Goal: Task Accomplishment & Management: Use online tool/utility

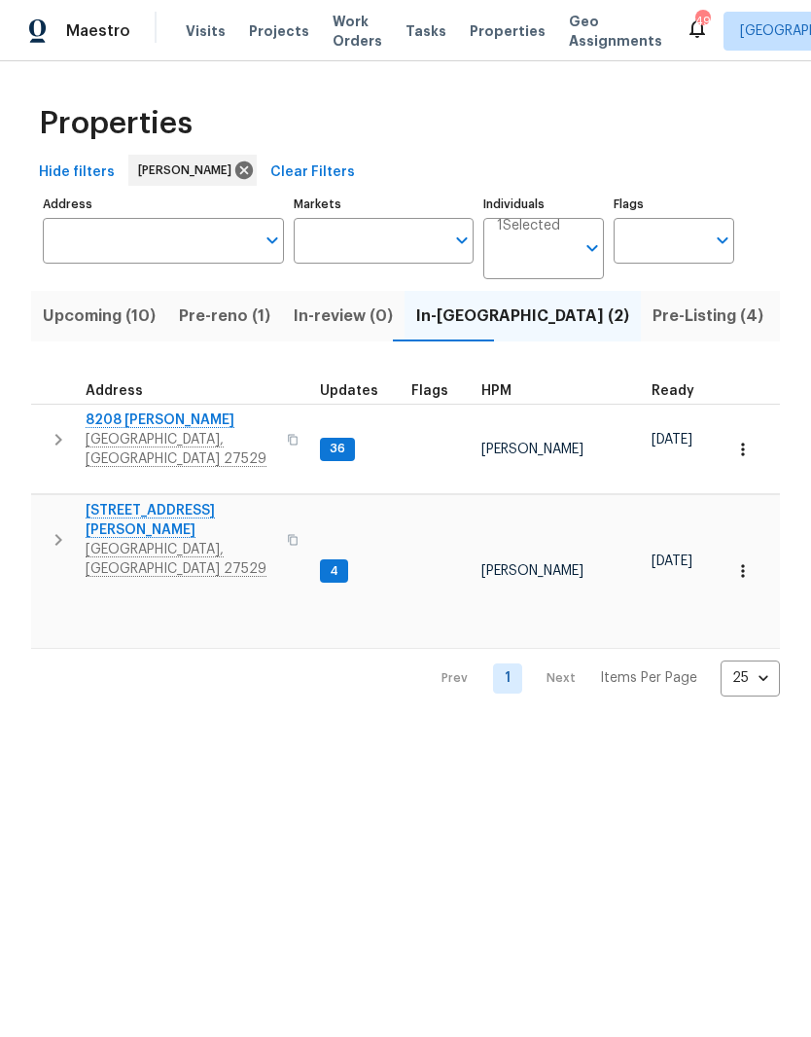
click at [653, 326] on span "Pre-Listing (4)" at bounding box center [708, 315] width 111 height 27
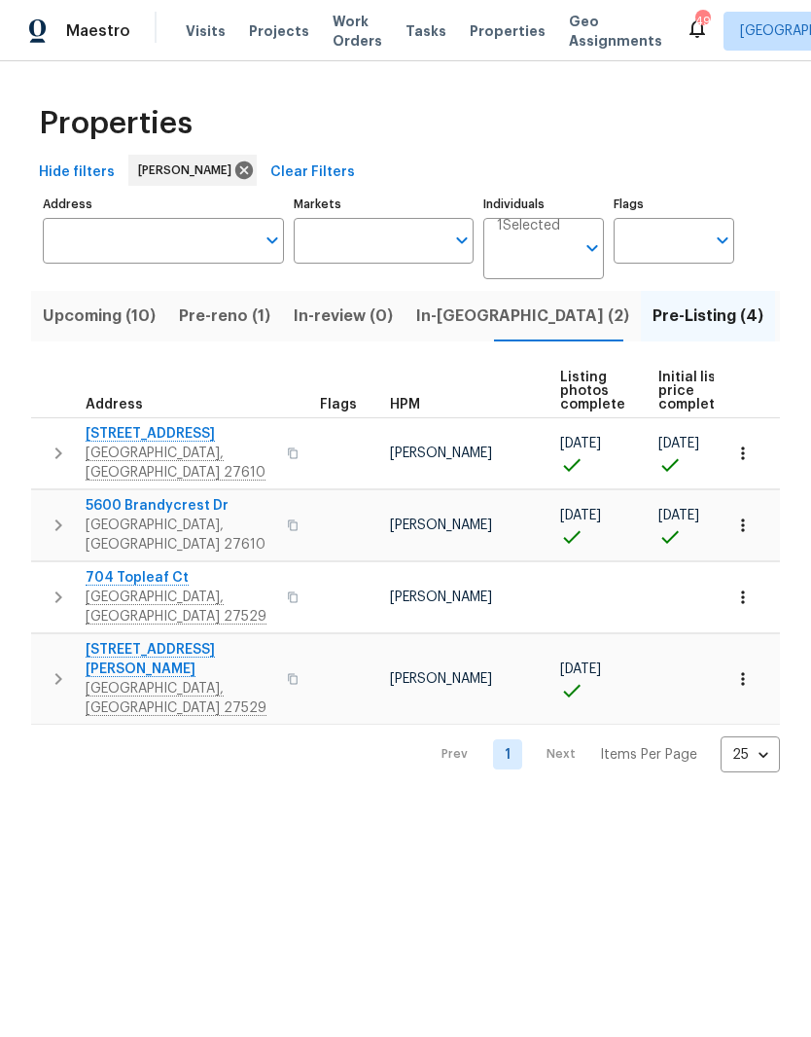
click at [222, 244] on input "Address" at bounding box center [149, 241] width 212 height 46
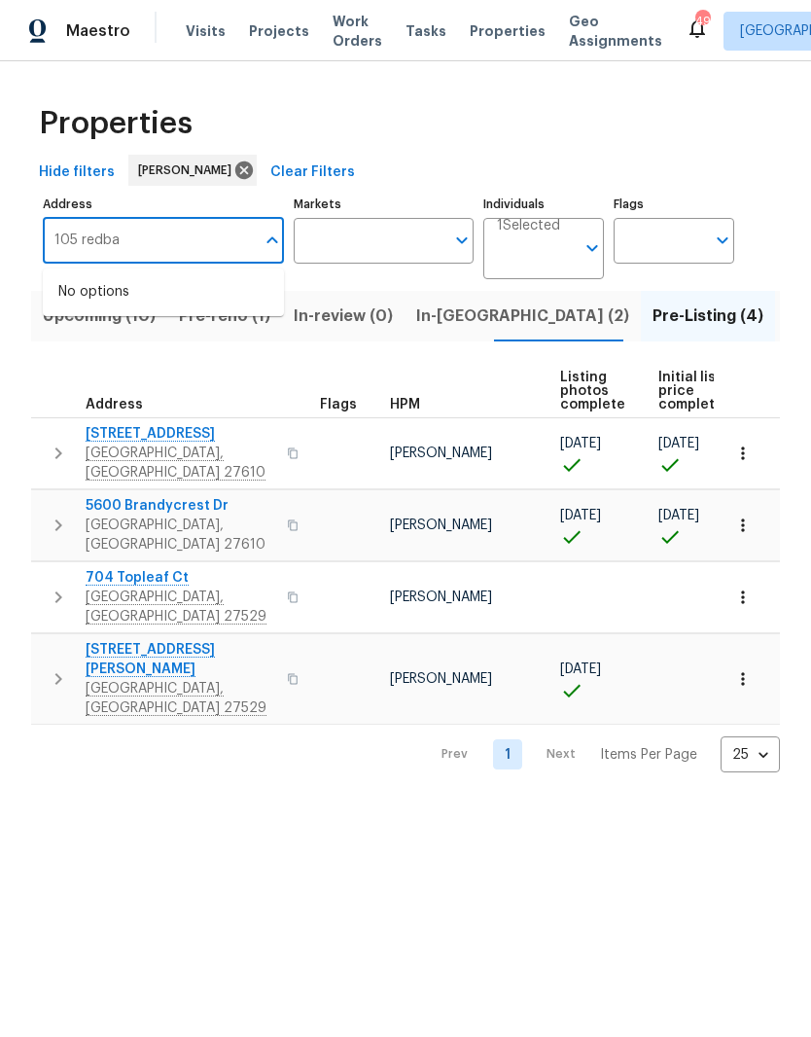
type input "105 redbay"
click at [104, 299] on li "105 Redbay Ln Clayton NC 27527" at bounding box center [163, 292] width 241 height 33
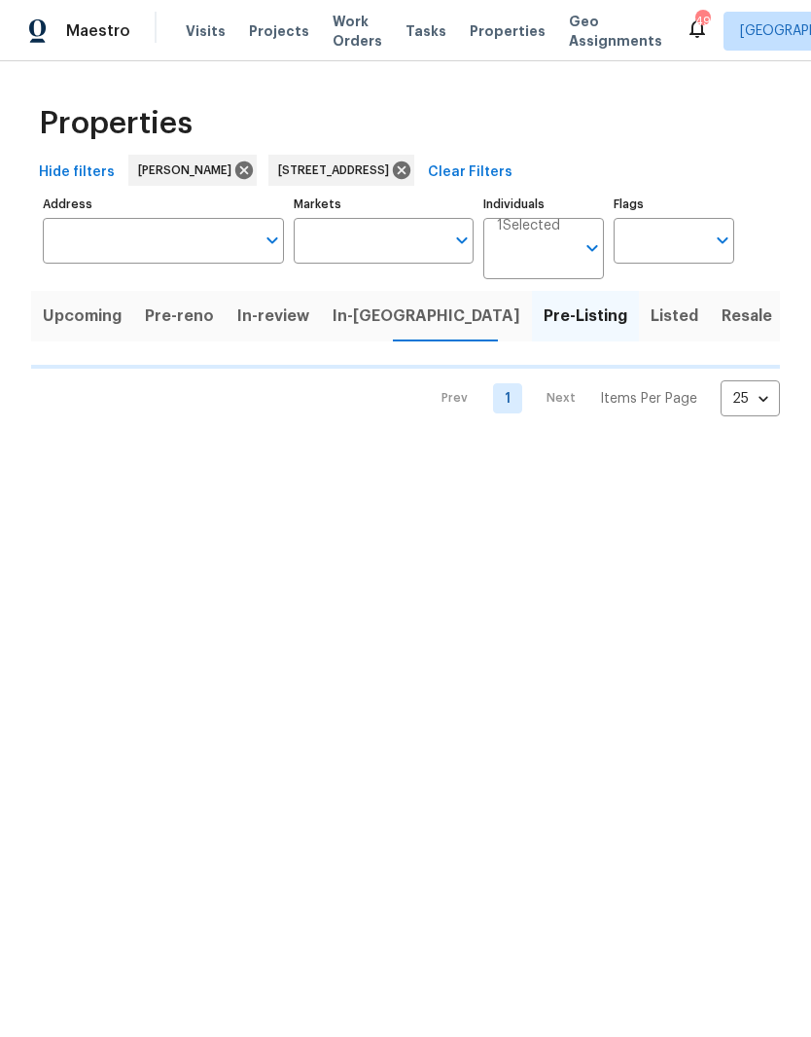
type input "105 Redbay Ln Clayton NC 27527"
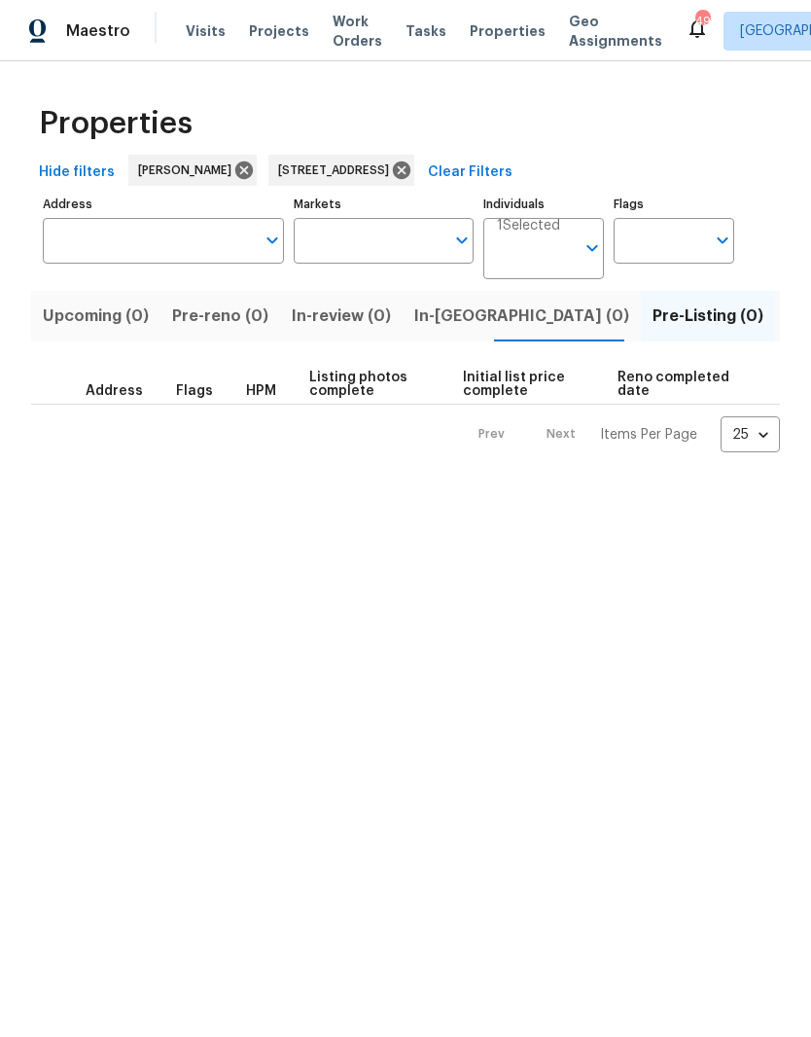
type input "105 Redbay Ln Clayton NC 27527"
click at [787, 322] on span "Listed (1)" at bounding box center [822, 315] width 70 height 27
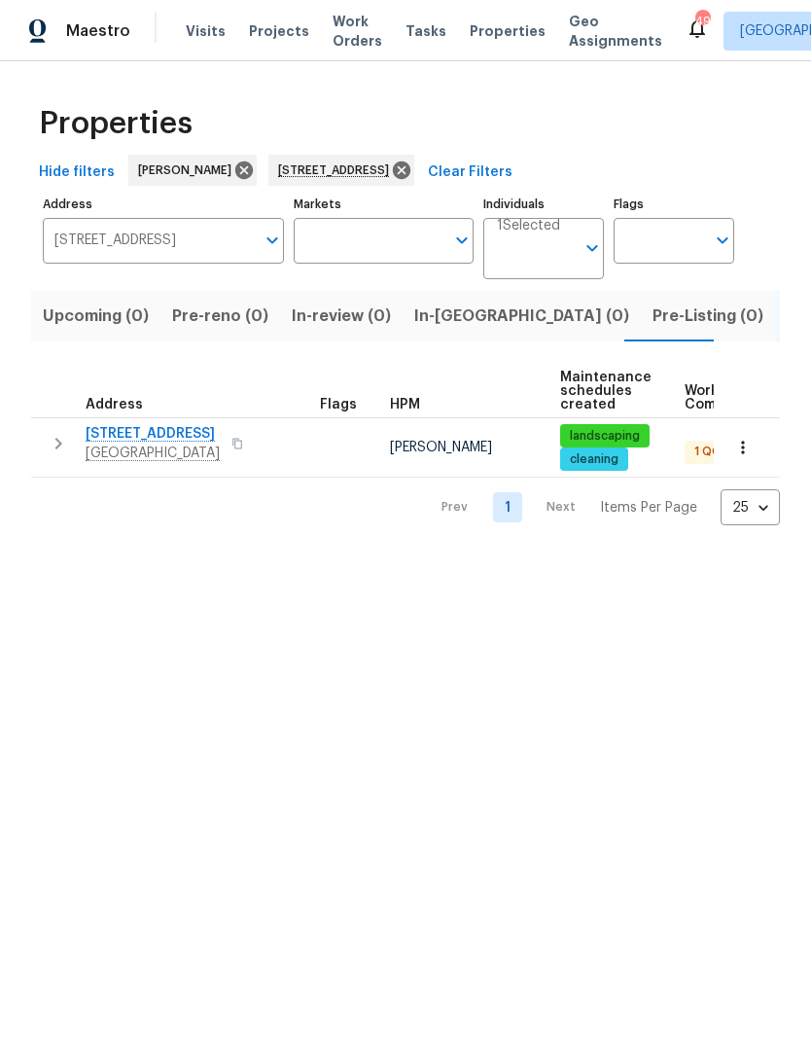
click at [111, 443] on span "105 Redbay Ln" at bounding box center [153, 433] width 134 height 19
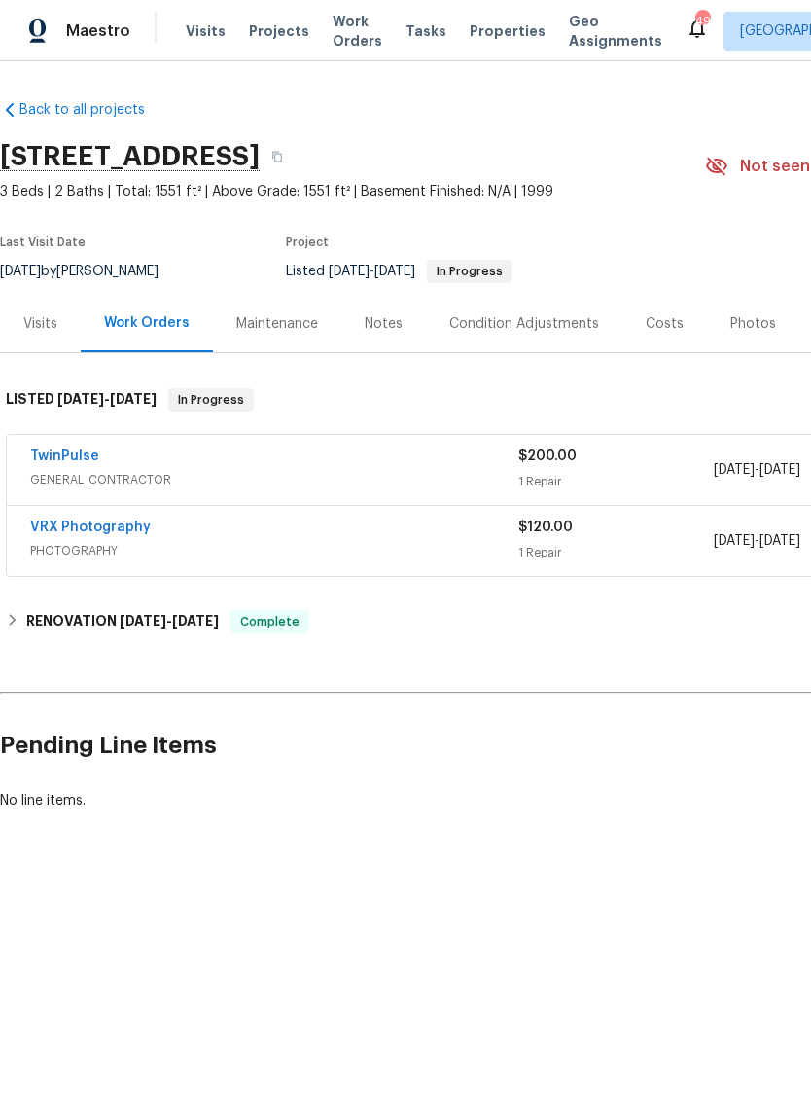
click at [89, 449] on link "TwinPulse" at bounding box center [64, 456] width 69 height 14
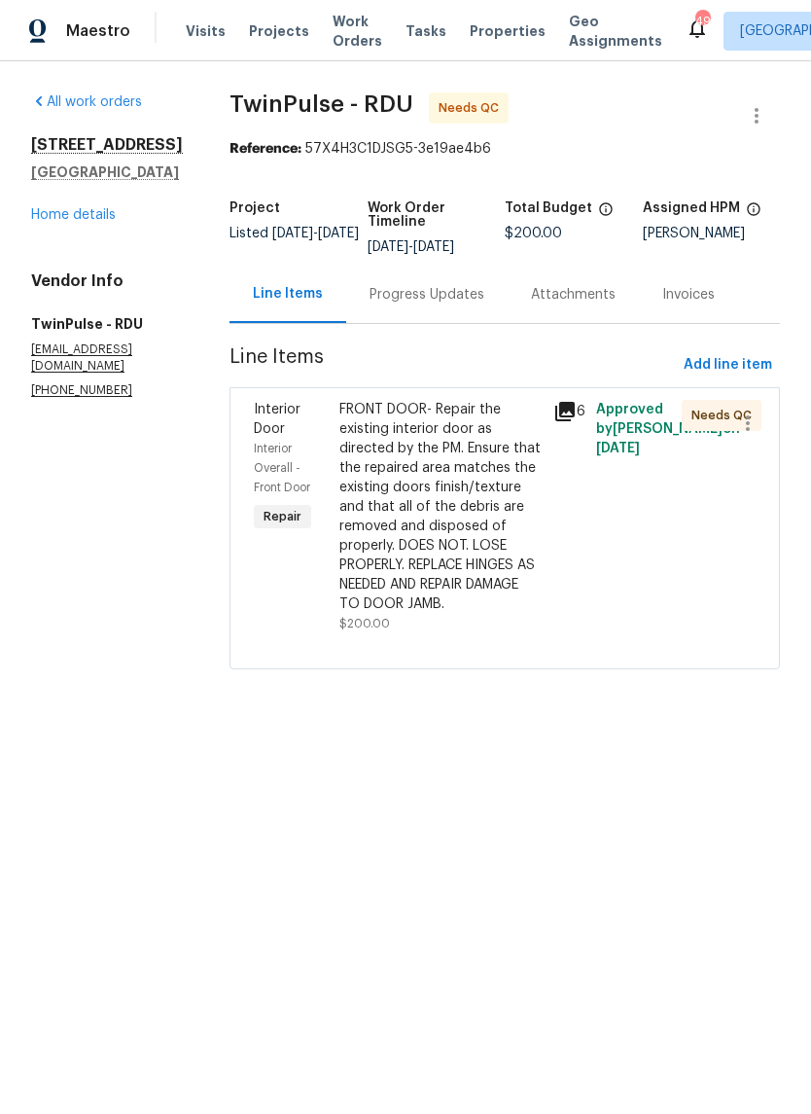
click at [572, 557] on div "6" at bounding box center [569, 516] width 43 height 245
click at [487, 513] on div "FRONT DOOR- Repair the existing interior door as directed by the PM. Ensure tha…" at bounding box center [440, 507] width 202 height 214
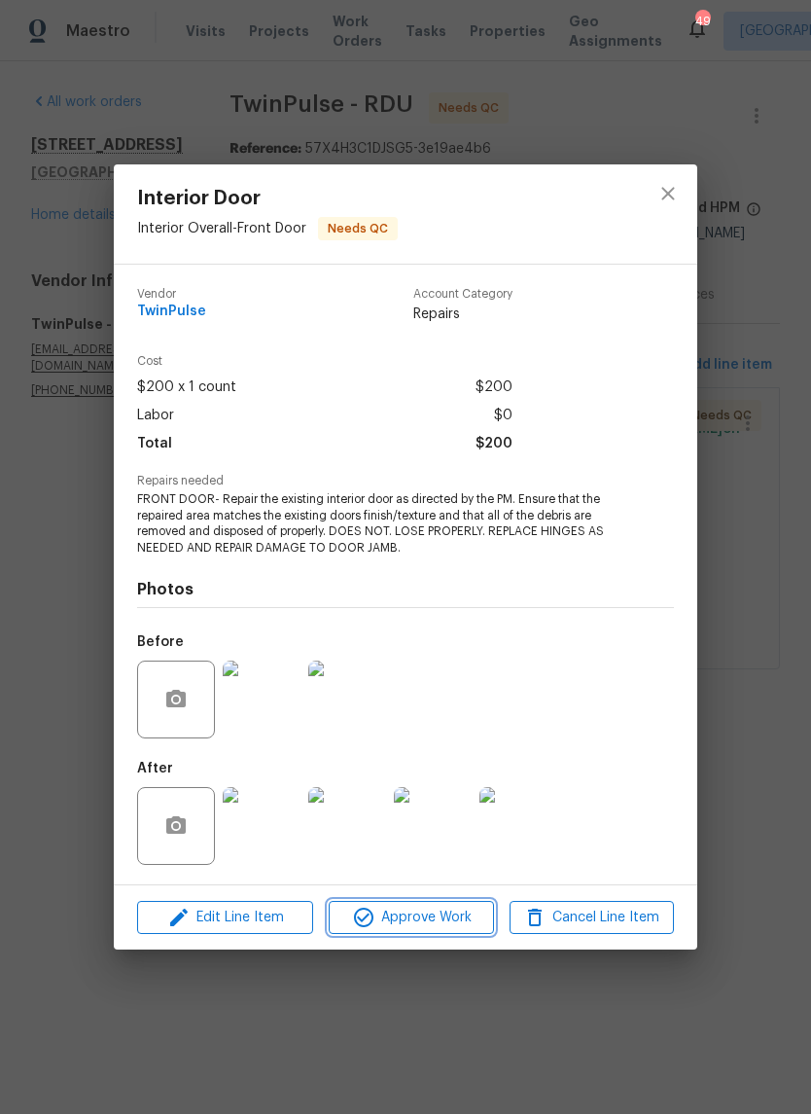
click at [466, 919] on span "Approve Work" at bounding box center [411, 917] width 153 height 24
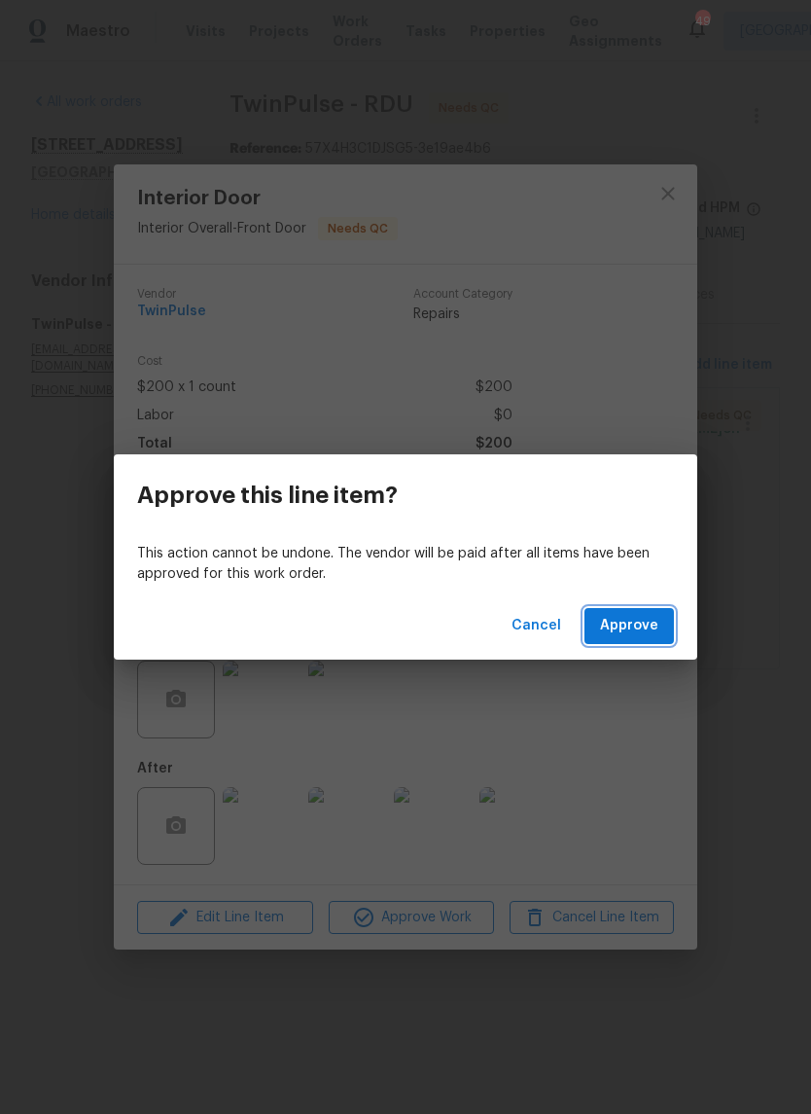
click at [663, 627] on button "Approve" at bounding box center [629, 626] width 89 height 36
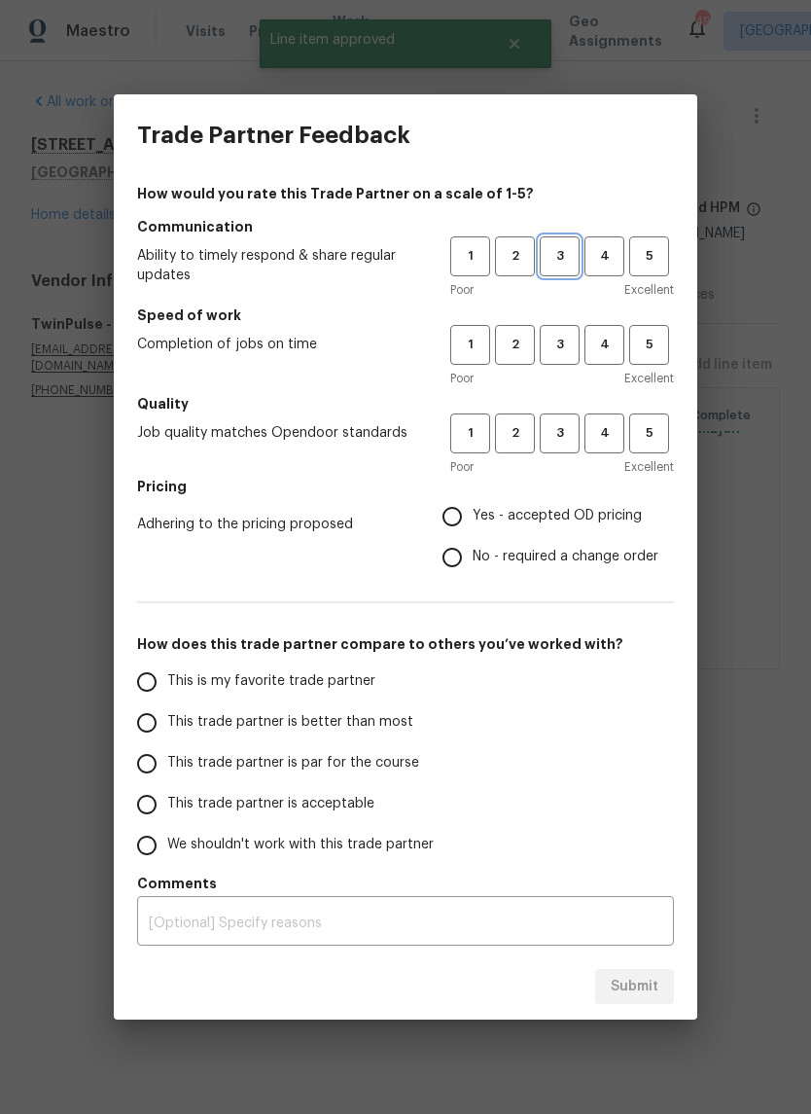
click at [567, 252] on span "3" at bounding box center [560, 256] width 36 height 22
click at [571, 328] on button "3" at bounding box center [560, 345] width 40 height 40
click at [574, 441] on span "3" at bounding box center [560, 433] width 36 height 22
click at [607, 523] on span "Yes - accepted OD pricing" at bounding box center [557, 516] width 169 height 20
click at [473, 523] on input "Yes - accepted OD pricing" at bounding box center [452, 516] width 41 height 41
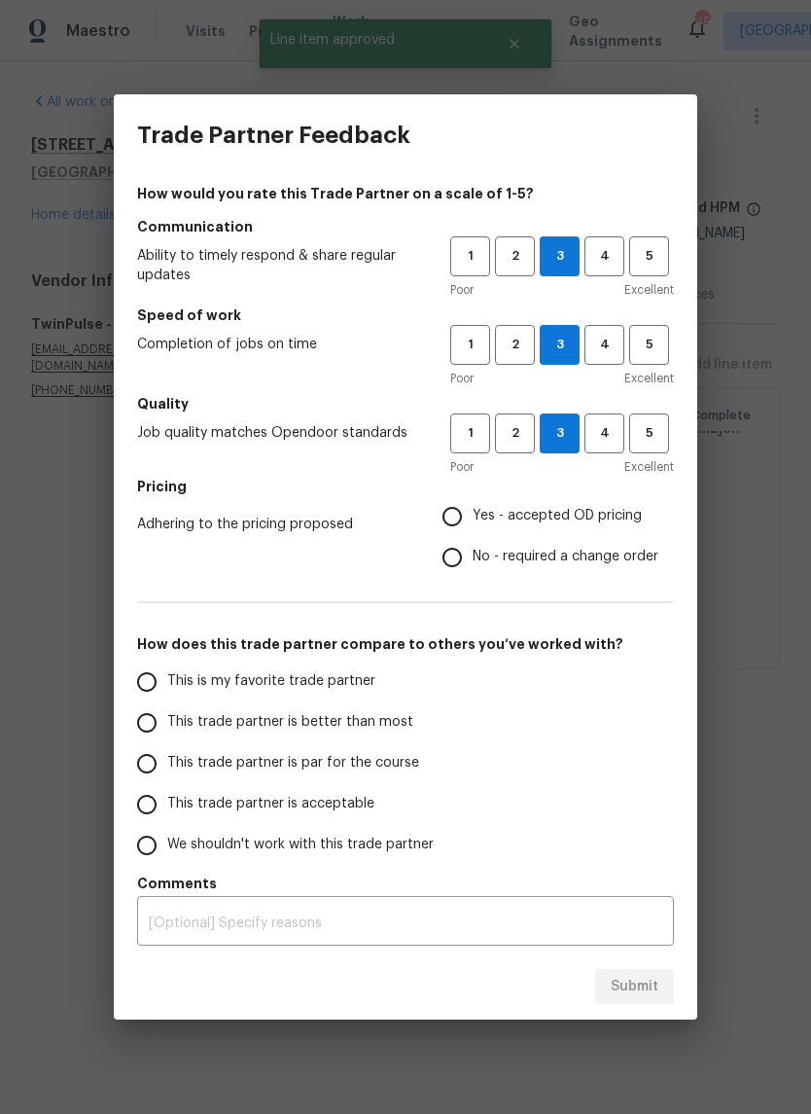
radio input "true"
click at [375, 803] on label "This trade partner is acceptable" at bounding box center [279, 804] width 307 height 41
click at [167, 803] on input "This trade partner is acceptable" at bounding box center [146, 804] width 41 height 41
click at [666, 974] on button "Submit" at bounding box center [634, 987] width 79 height 36
radio input "true"
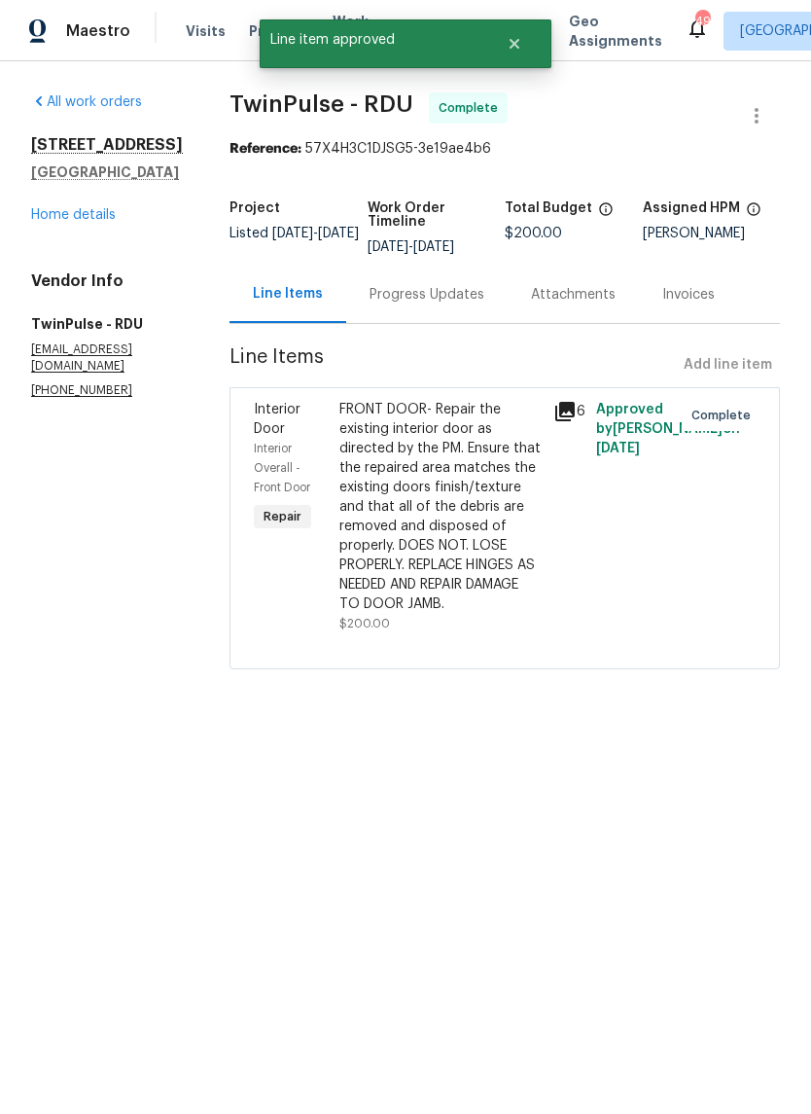
radio input "false"
